Goal: Information Seeking & Learning: Compare options

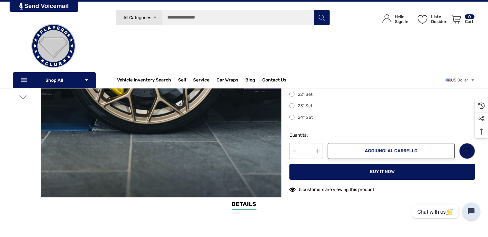
scroll to position [160, 0]
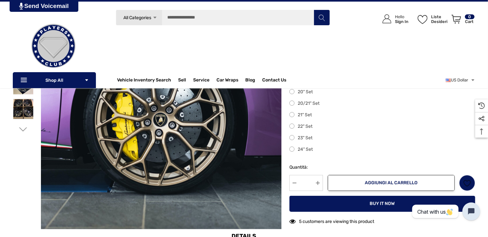
click at [363, 143] on div "18" Set 19" Set 19/20" Set 20" Set 20/21" Set 21" Set 22" Set 23" Set 24" Set" at bounding box center [383, 104] width 186 height 100
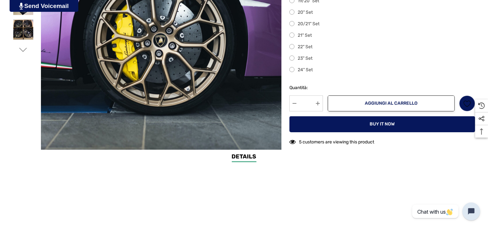
scroll to position [362, 0]
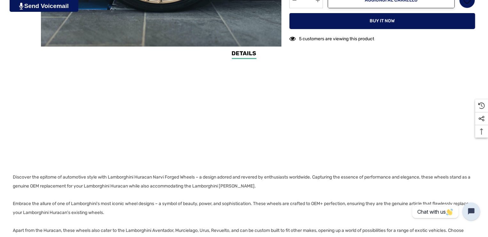
drag, startPoint x: 152, startPoint y: 128, endPoint x: 152, endPoint y: 154, distance: 26.2
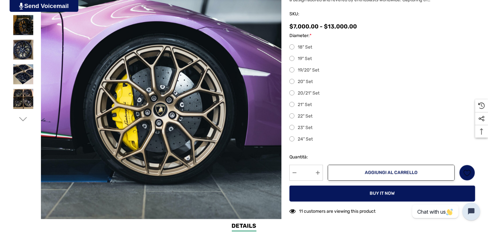
scroll to position [106, 0]
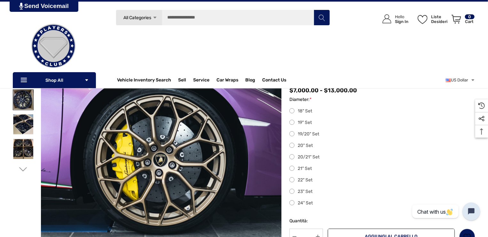
click at [22, 100] on img at bounding box center [23, 100] width 20 height 20
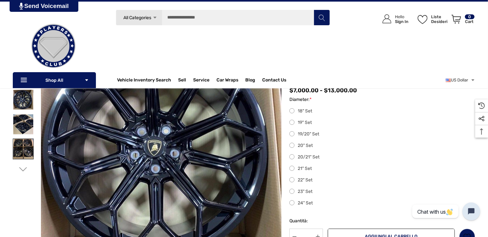
click at [19, 146] on img at bounding box center [23, 149] width 20 height 20
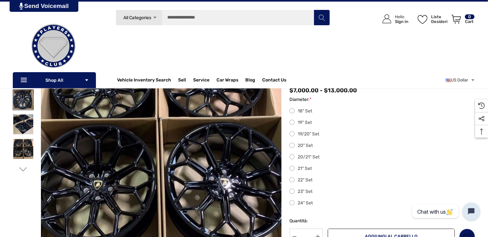
click at [19, 98] on img at bounding box center [23, 100] width 20 height 20
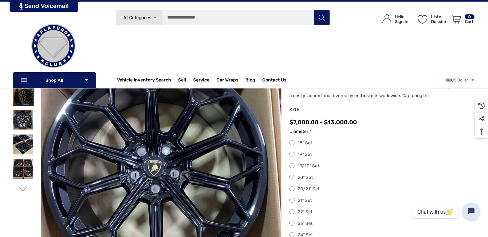
scroll to position [42, 0]
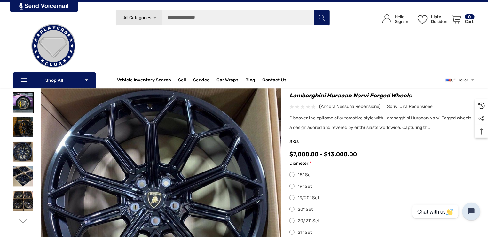
click at [25, 107] on img at bounding box center [23, 103] width 20 height 20
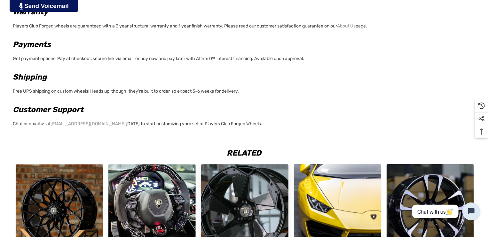
scroll to position [778, 0]
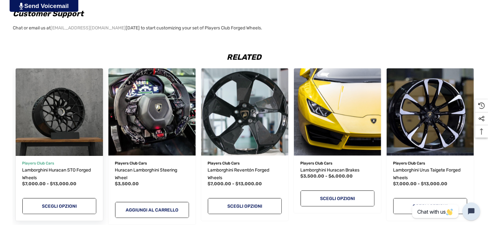
click at [58, 124] on img "Lamborghini Huracan STO Forged Wheels,Fascia di prezzo da $7,000.00 a $13,000.0…" at bounding box center [59, 112] width 96 height 96
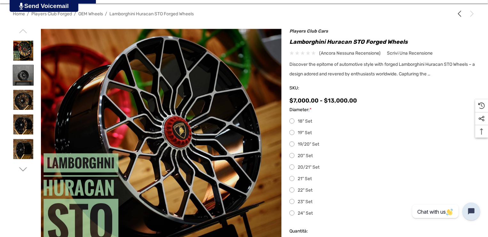
click at [23, 76] on img at bounding box center [23, 75] width 20 height 20
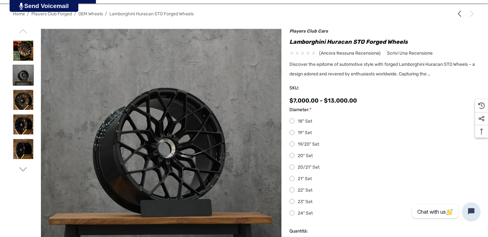
click at [21, 76] on img at bounding box center [23, 75] width 20 height 20
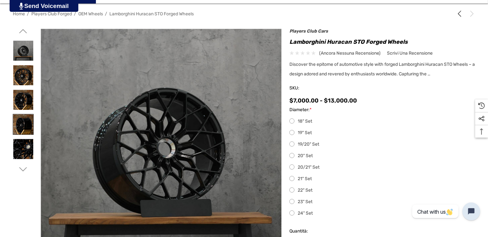
click at [19, 124] on img at bounding box center [23, 125] width 20 height 20
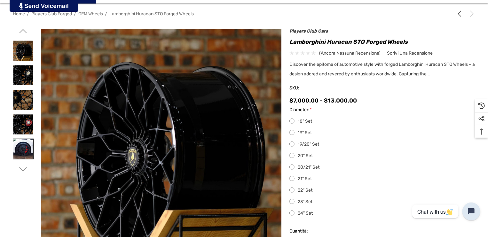
click at [24, 147] on img at bounding box center [23, 149] width 20 height 20
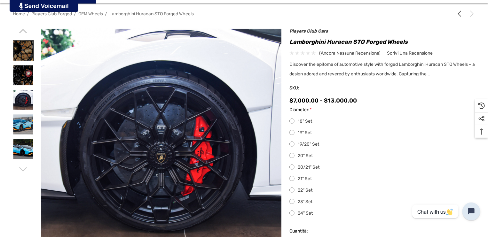
click at [23, 51] on img at bounding box center [23, 51] width 20 height 20
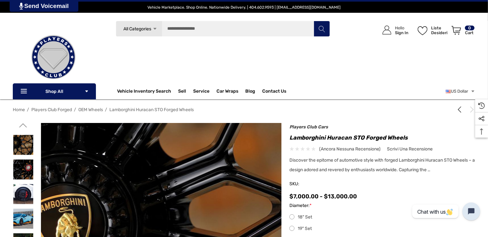
scroll to position [32, 0]
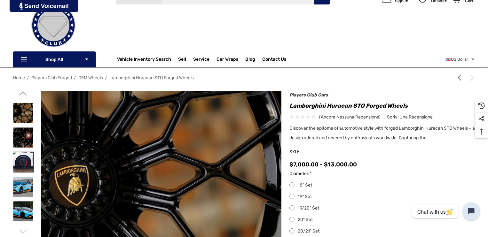
click at [24, 158] on img at bounding box center [23, 162] width 20 height 20
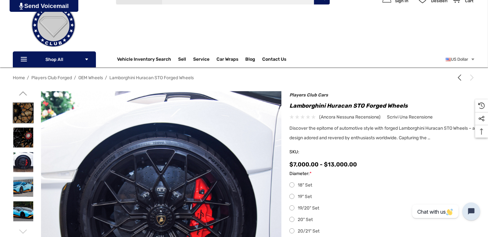
click at [20, 113] on img at bounding box center [23, 113] width 20 height 20
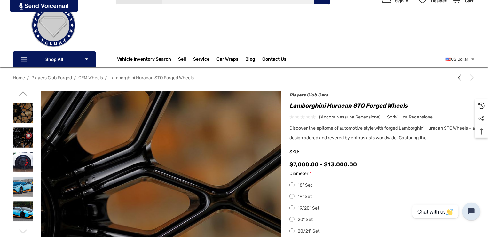
scroll to position [0, 0]
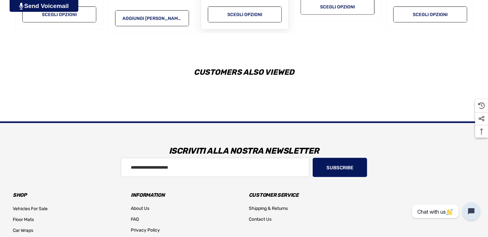
scroll to position [938, 0]
